Goal: Information Seeking & Learning: Learn about a topic

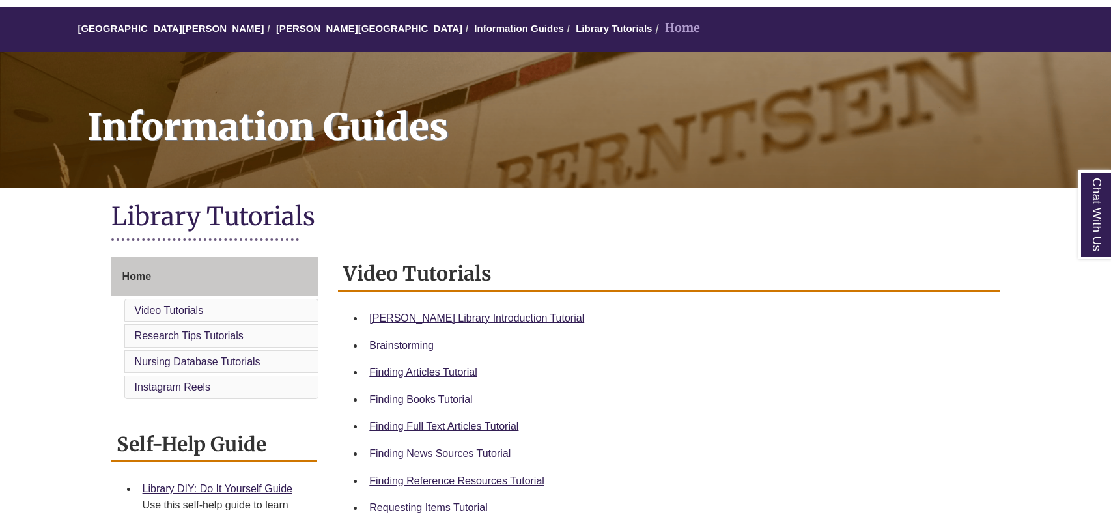
scroll to position [108, 0]
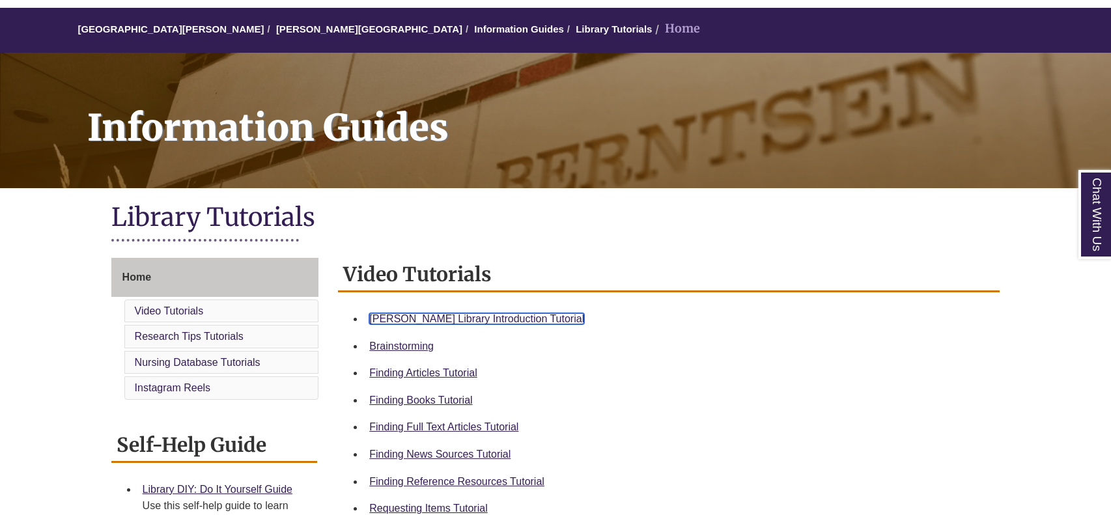
click at [490, 316] on link "Berntsen Library Introduction Tutorial" at bounding box center [476, 318] width 215 height 11
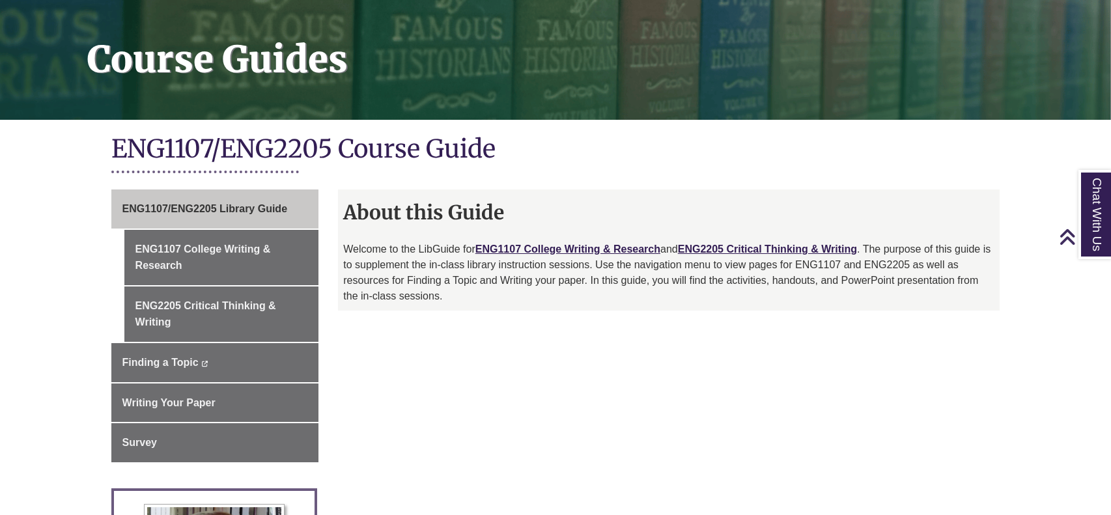
scroll to position [178, 0]
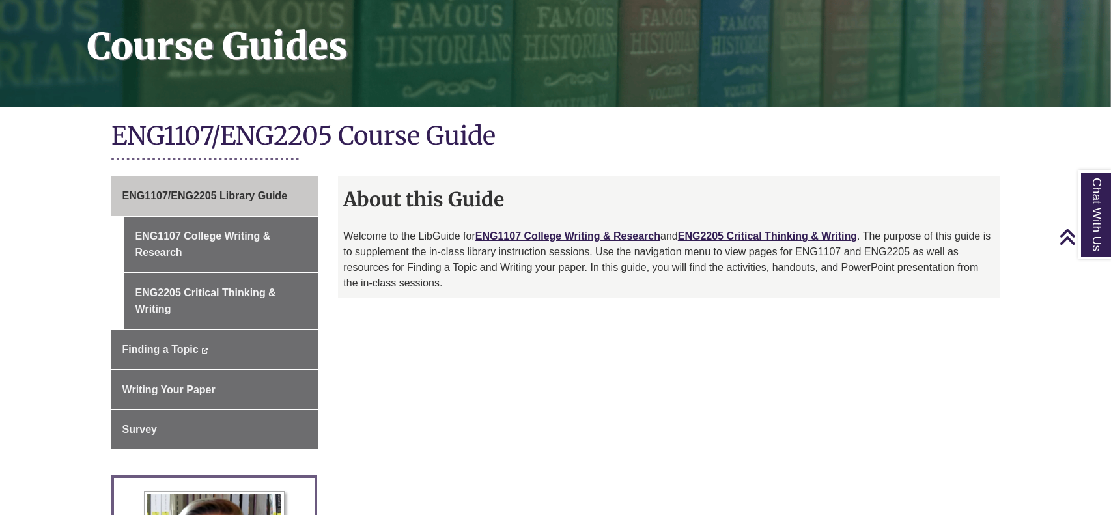
scroll to position [271, 0]
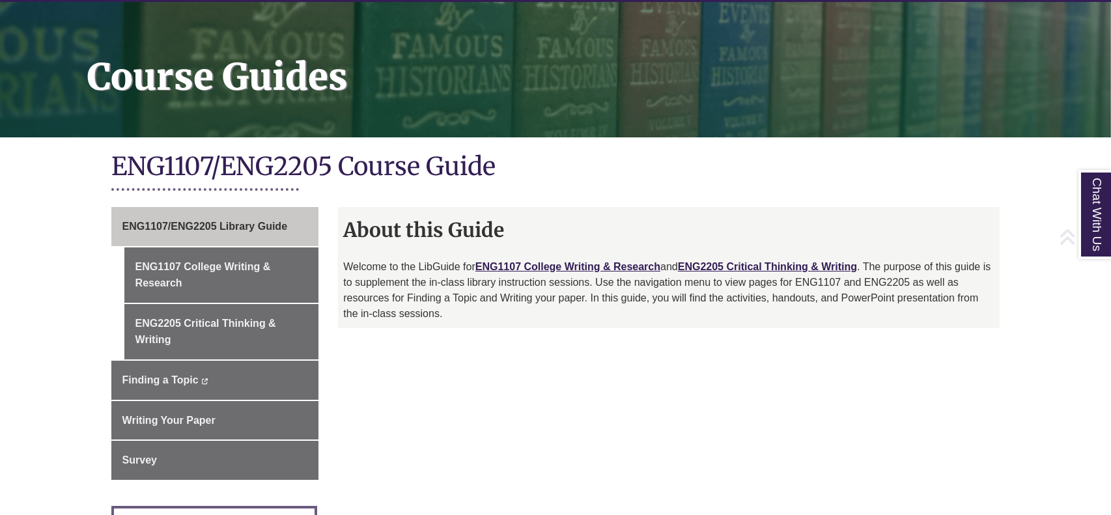
scroll to position [158, 0]
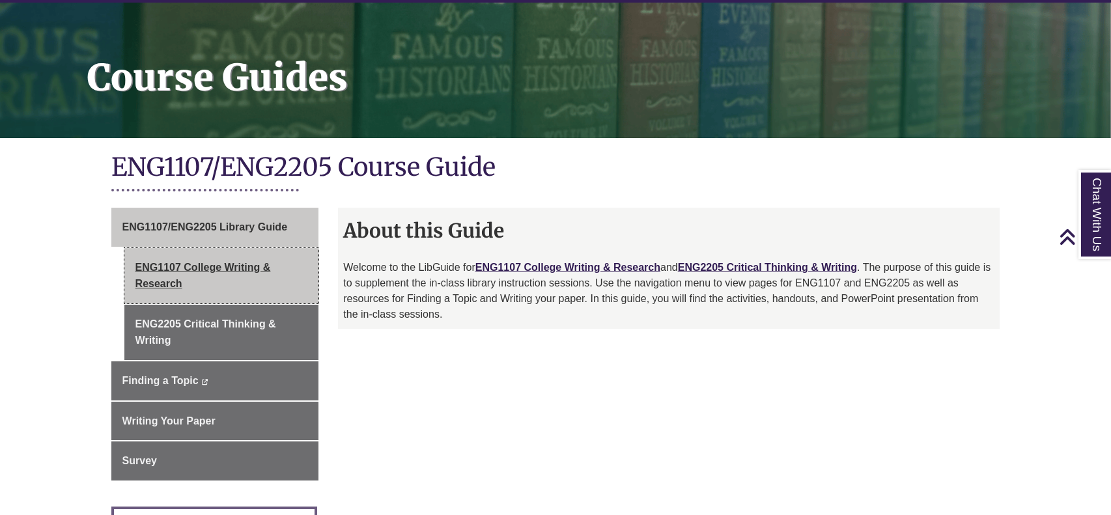
click at [209, 284] on link "ENG1107 College Writing & Research" at bounding box center [221, 275] width 195 height 55
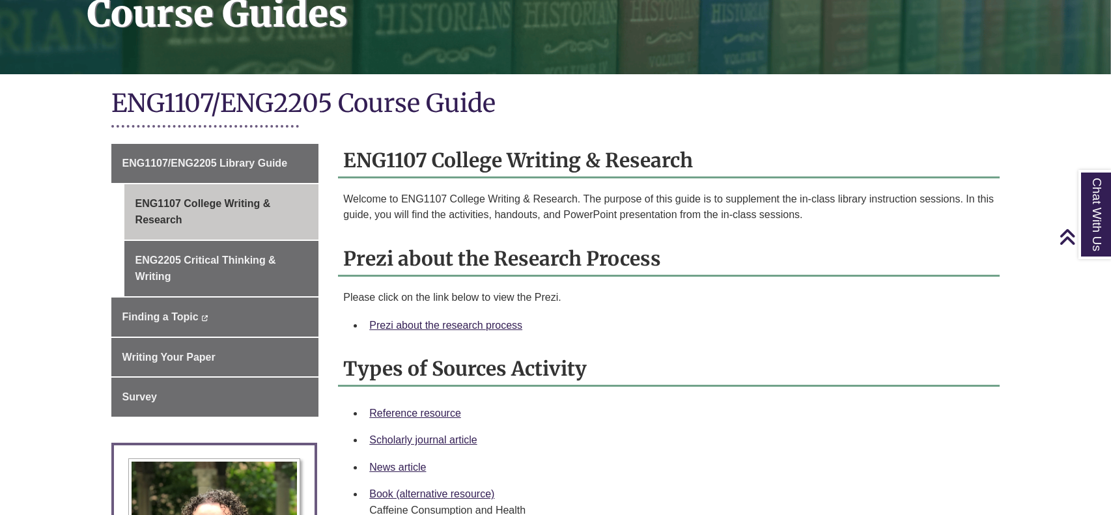
scroll to position [231, 0]
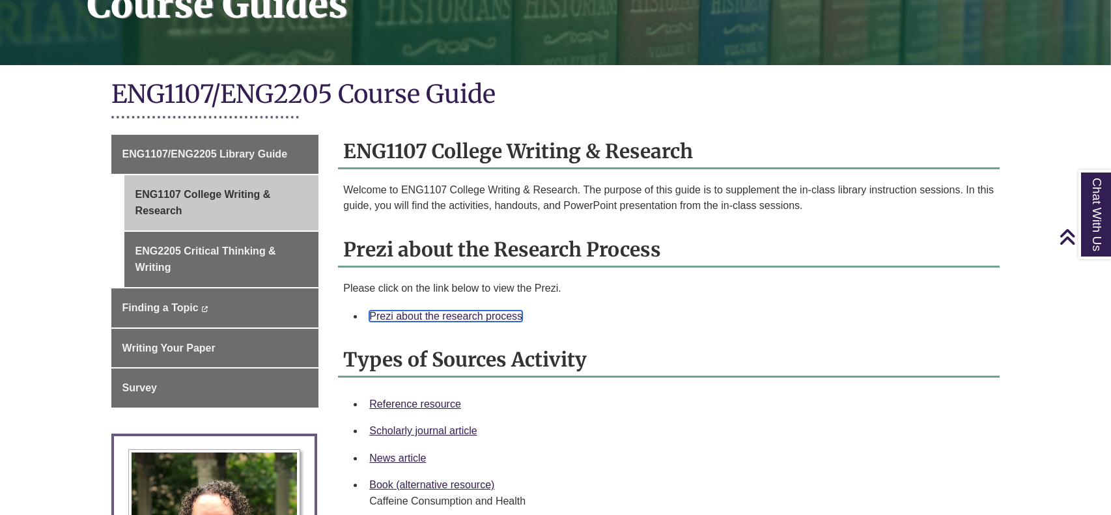
click at [467, 316] on link "Prezi about the research process" at bounding box center [445, 316] width 153 height 11
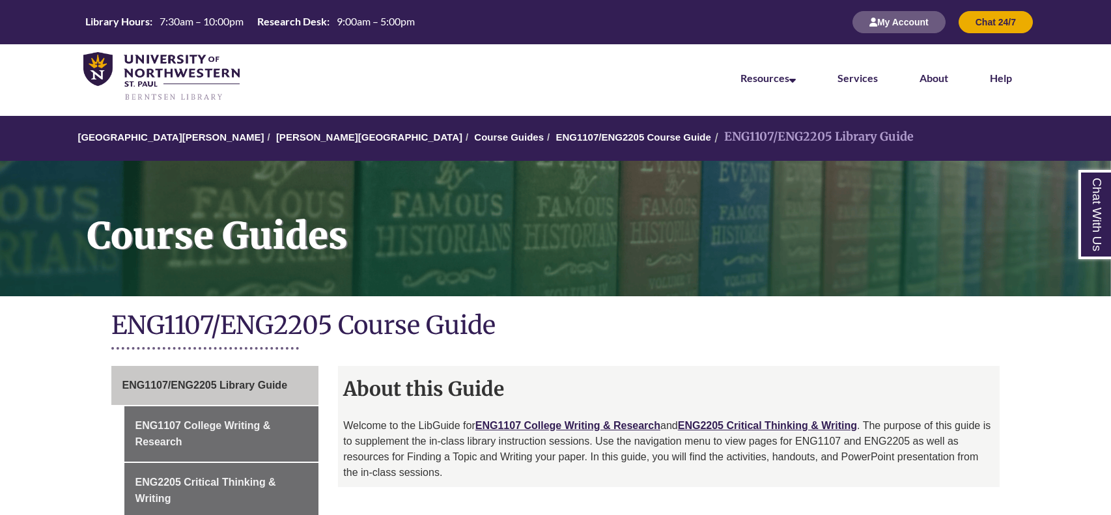
scroll to position [158, 0]
